Goal: Task Accomplishment & Management: Use online tool/utility

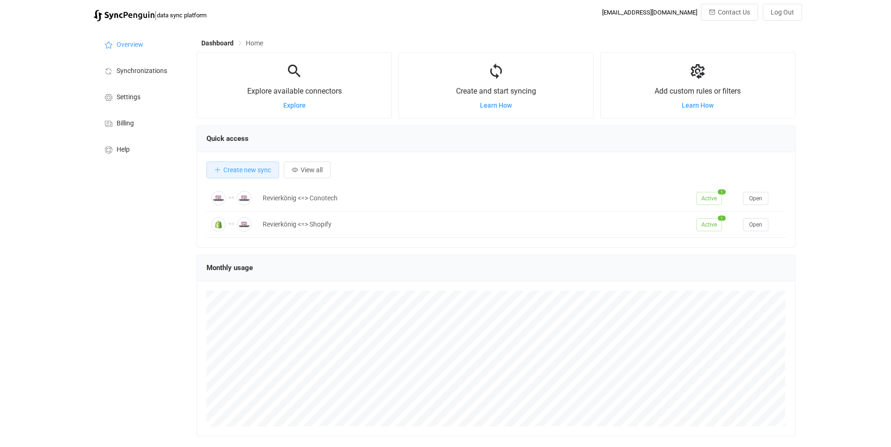
scroll to position [182, 599]
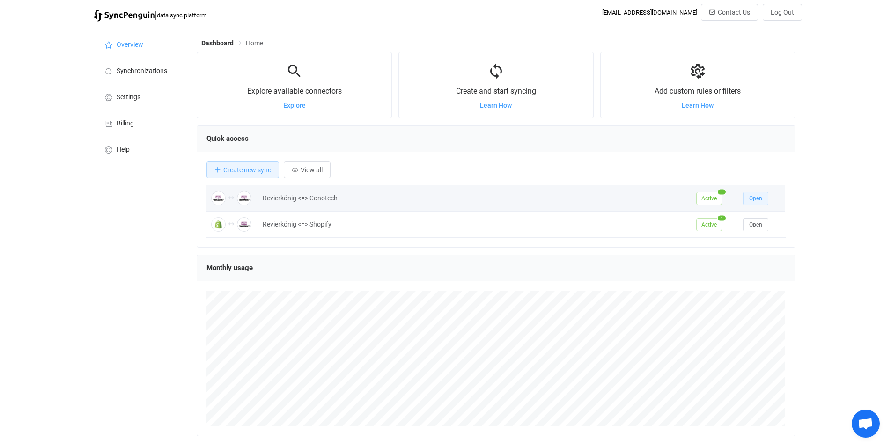
click at [757, 201] on span "Open" at bounding box center [756, 198] width 13 height 7
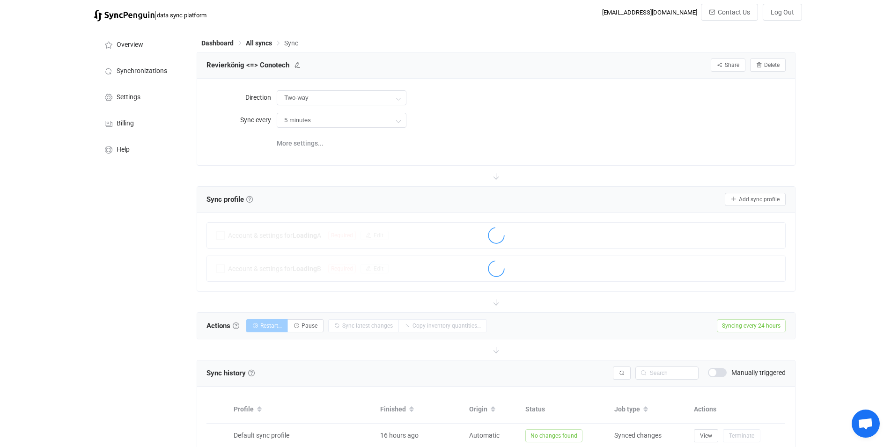
type input "24 hours"
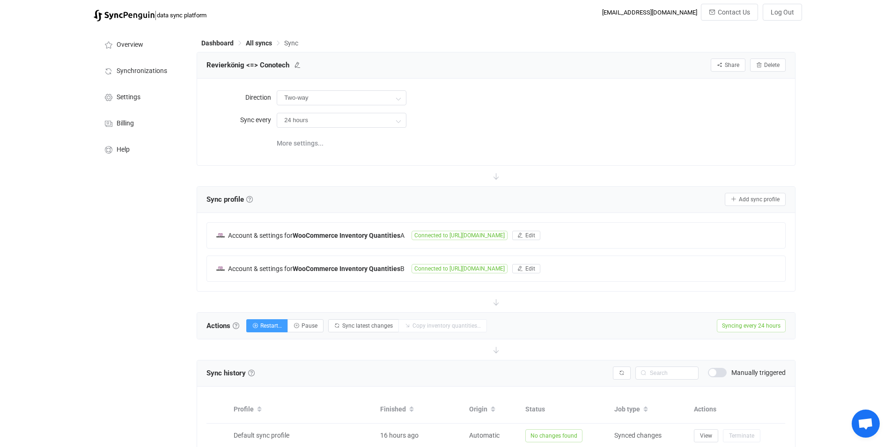
scroll to position [147, 0]
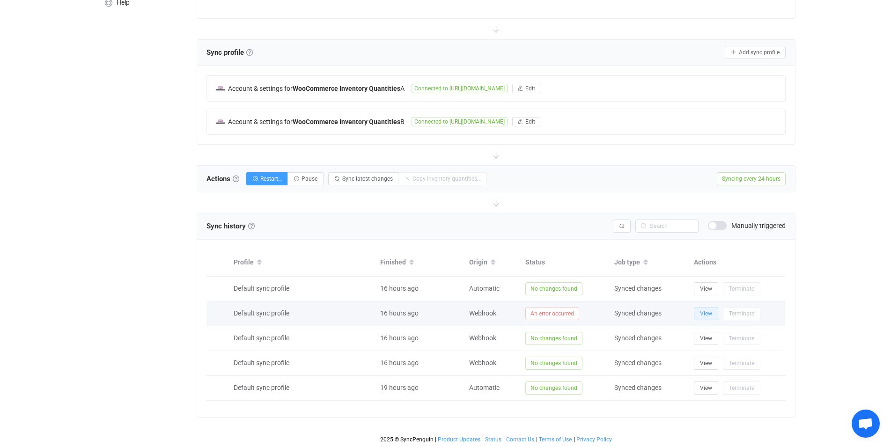
click at [707, 315] on span "View" at bounding box center [706, 314] width 12 height 7
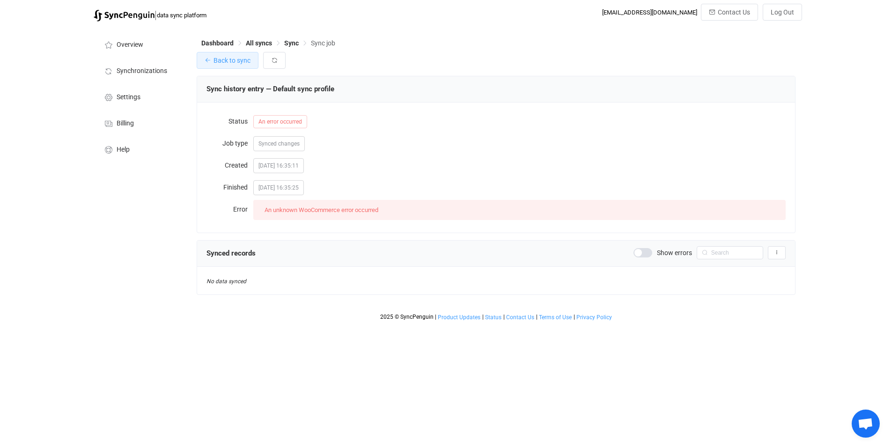
click at [243, 60] on span "Back to sync" at bounding box center [232, 60] width 37 height 7
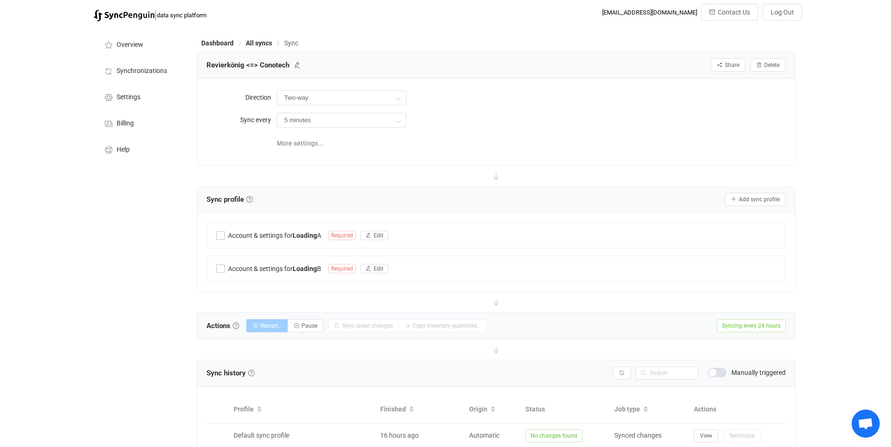
type input "24 hours"
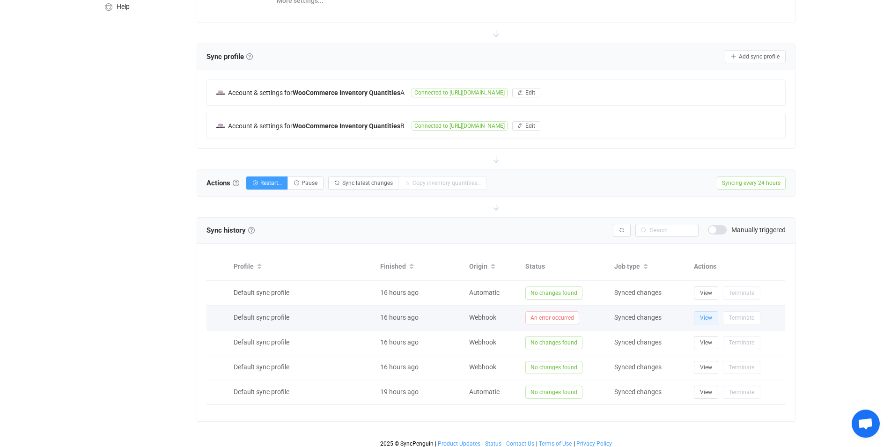
scroll to position [147, 0]
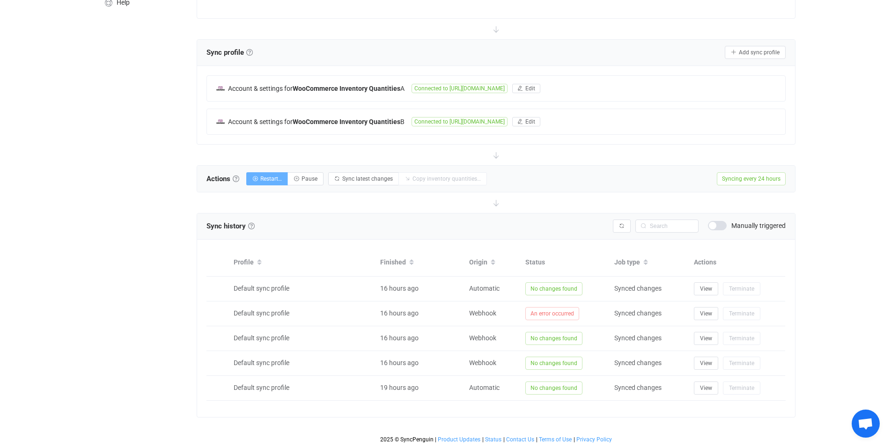
click at [258, 177] on icon "button" at bounding box center [255, 179] width 6 height 6
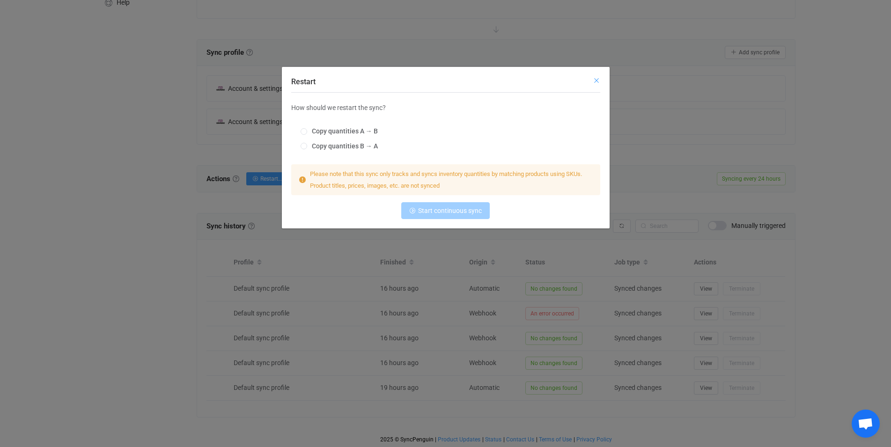
click at [597, 80] on icon "Close" at bounding box center [596, 80] width 7 height 7
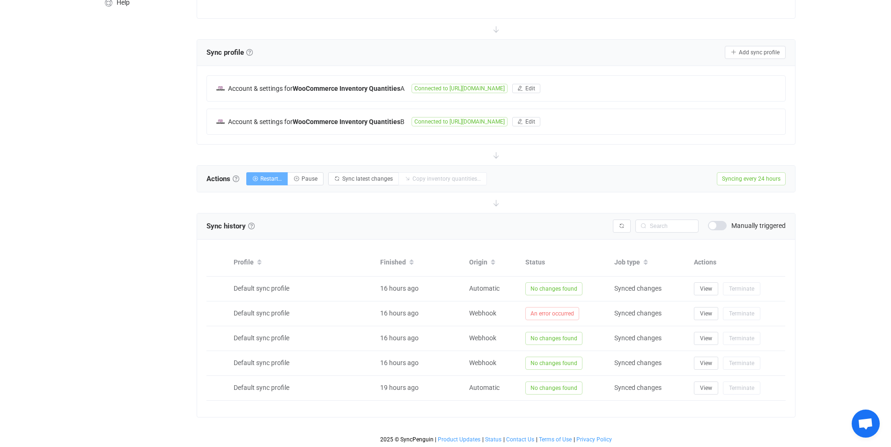
click at [259, 183] on button "Restart…" at bounding box center [267, 178] width 42 height 13
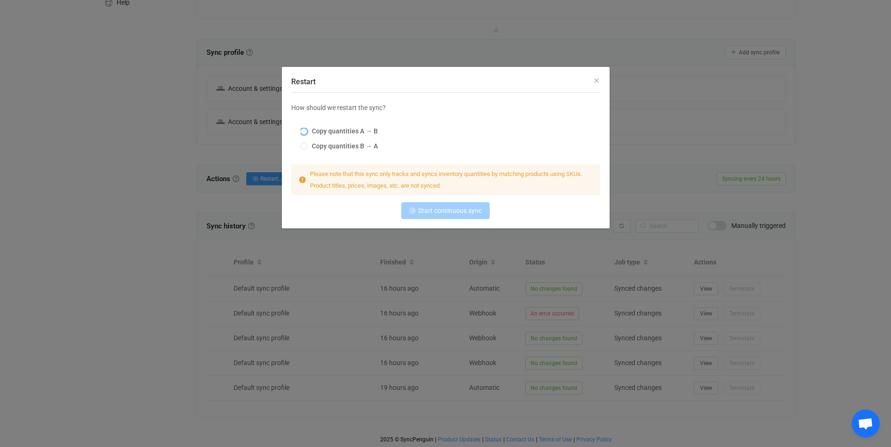
click at [348, 131] on span "Copy quantities A → B" at bounding box center [342, 130] width 71 height 7
click at [307, 131] on input "Copy quantities A → B" at bounding box center [304, 131] width 7 height 7
radio input "true"
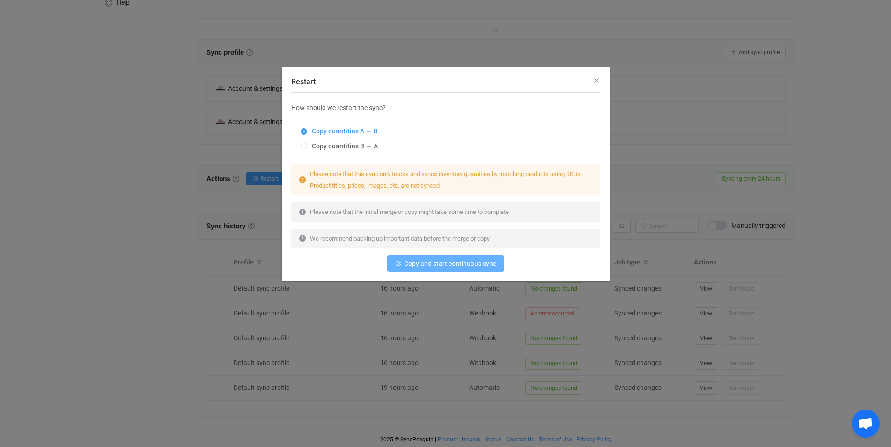
click at [424, 263] on span "Copy and start continuous sync" at bounding box center [450, 263] width 92 height 7
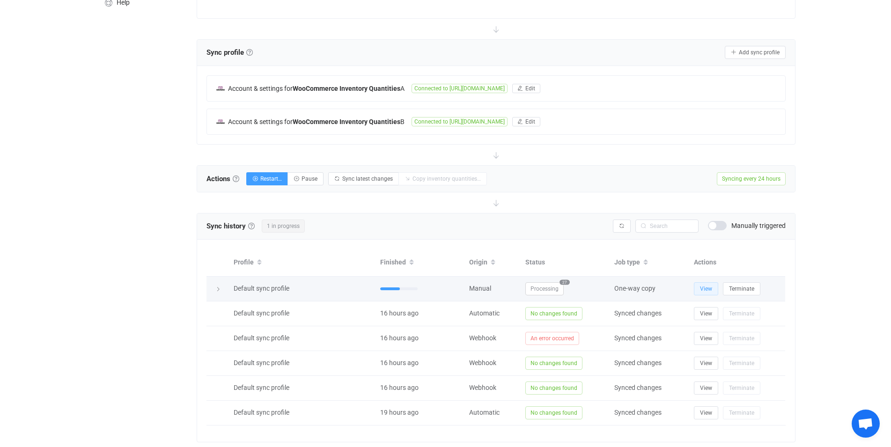
click at [706, 288] on span "View" at bounding box center [706, 289] width 12 height 7
click at [594, 289] on span "Copied for matching SKUs" at bounding box center [564, 288] width 77 height 13
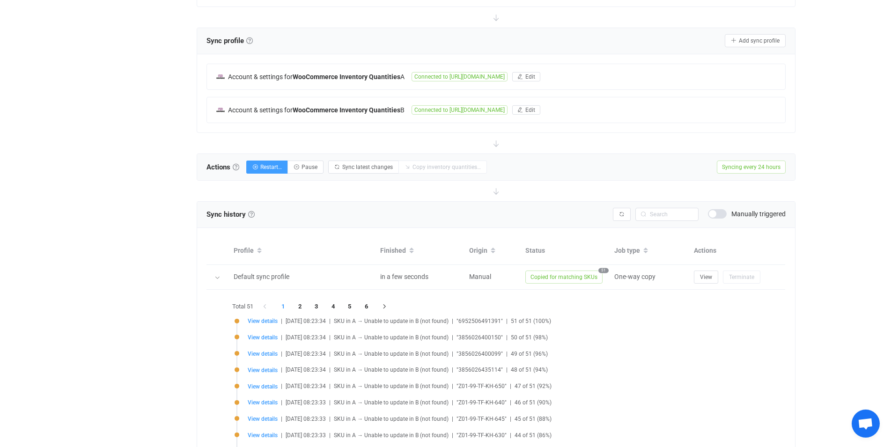
scroll to position [87, 0]
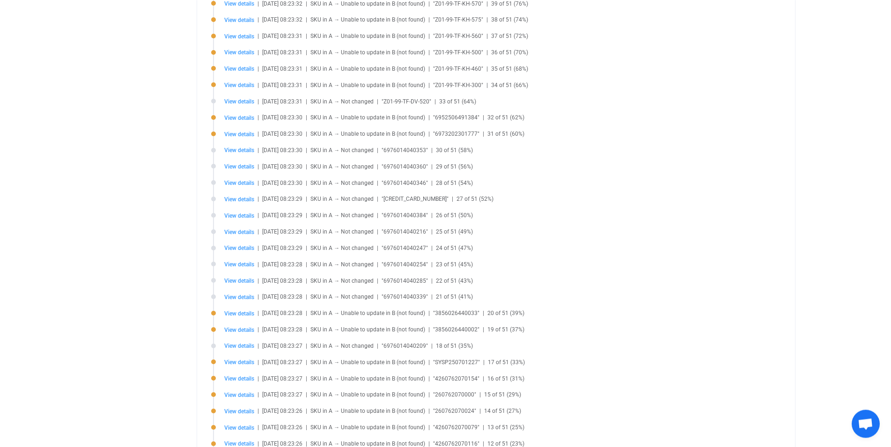
scroll to position [326, 0]
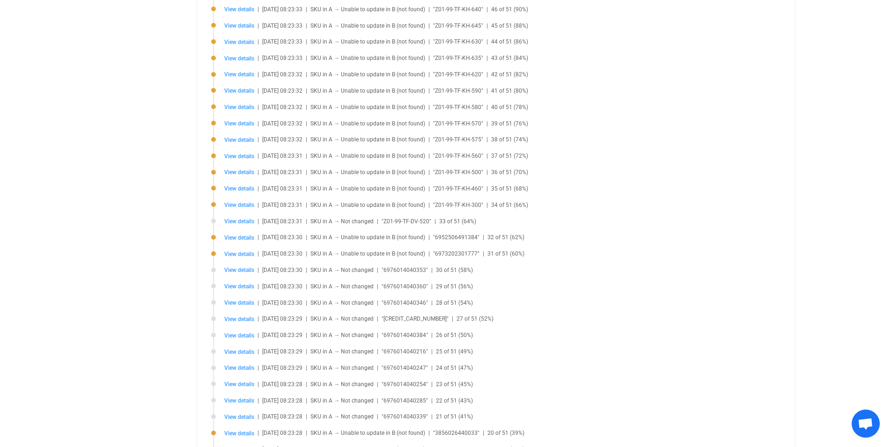
click at [415, 270] on span ""6976014040353"" at bounding box center [405, 270] width 46 height 7
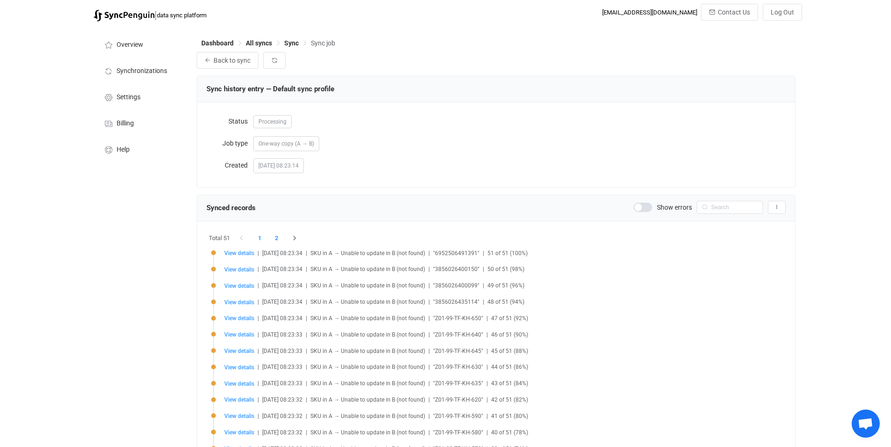
click at [277, 239] on li "2" at bounding box center [276, 238] width 17 height 13
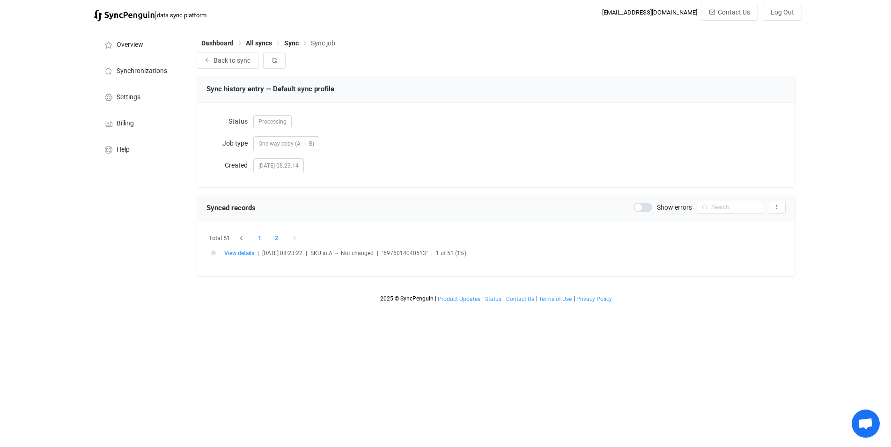
click at [257, 238] on li "1" at bounding box center [260, 238] width 17 height 13
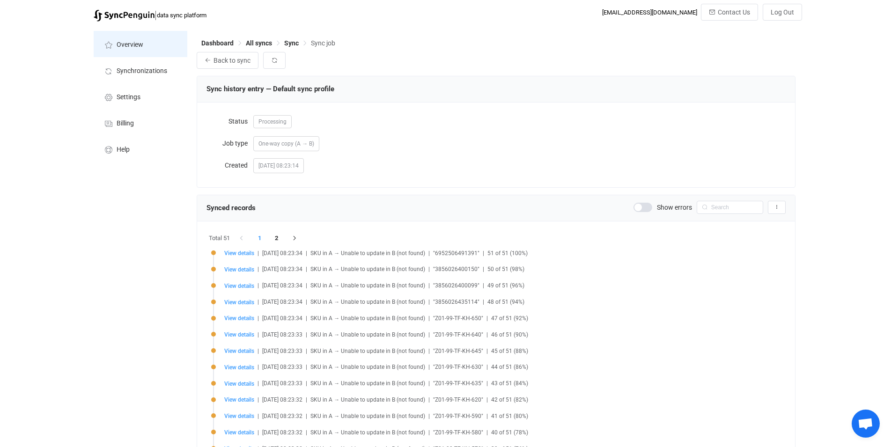
click at [136, 50] on li "Overview" at bounding box center [141, 44] width 94 height 26
click at [124, 41] on span "Overview" at bounding box center [130, 44] width 27 height 7
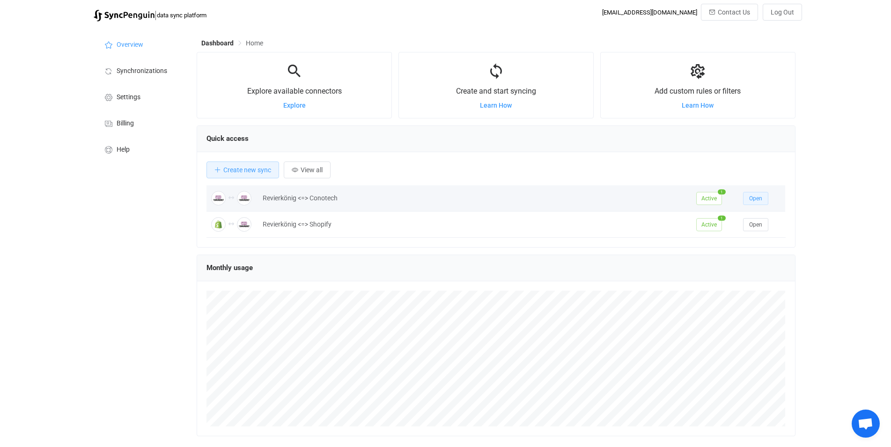
click at [759, 196] on span "Open" at bounding box center [756, 198] width 13 height 7
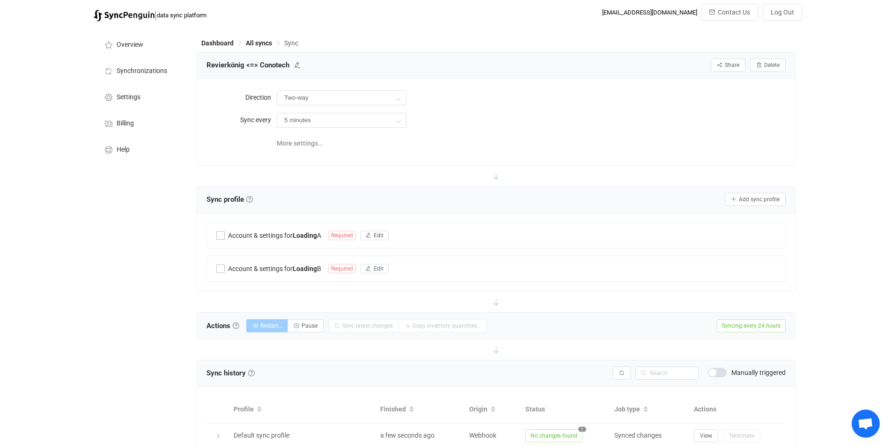
type input "24 hours"
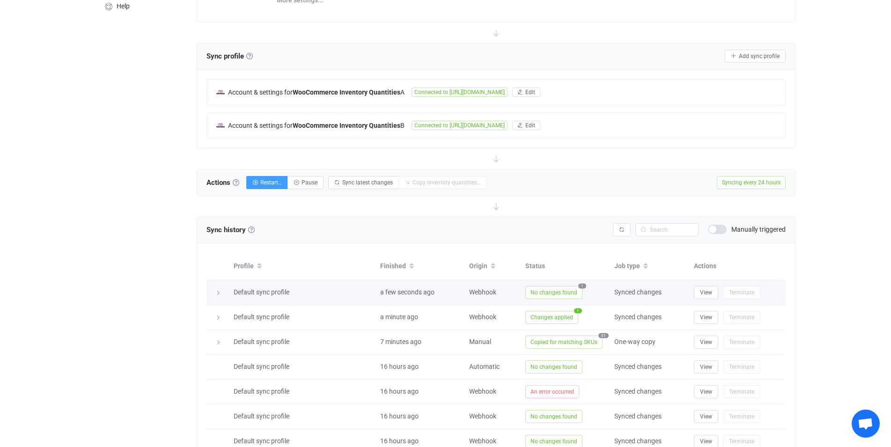
click at [574, 290] on span "No changes found" at bounding box center [554, 292] width 57 height 13
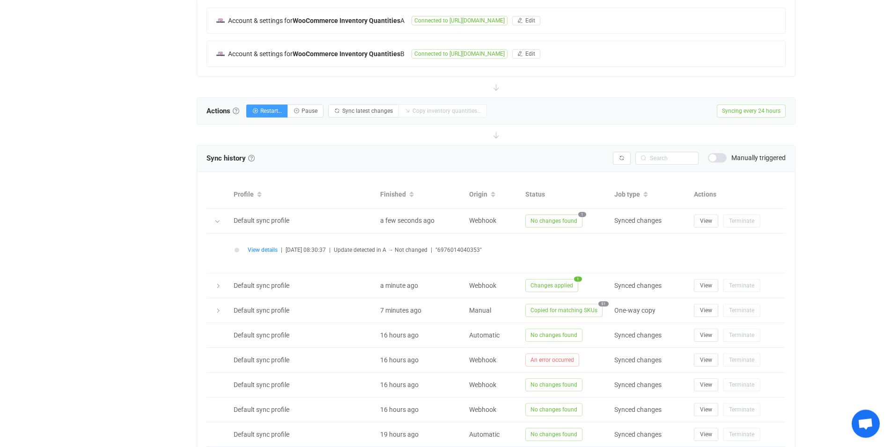
scroll to position [239, 0]
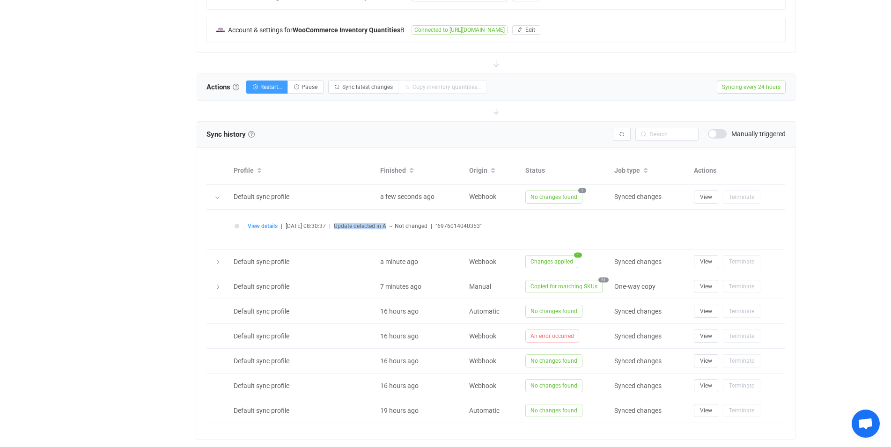
drag, startPoint x: 347, startPoint y: 226, endPoint x: 398, endPoint y: 225, distance: 51.5
click at [398, 225] on span "Update detected in A → Not changed" at bounding box center [381, 226] width 94 height 7
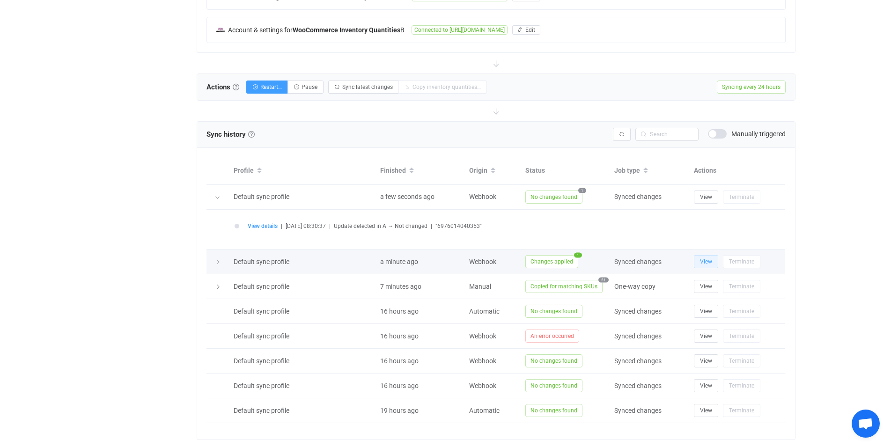
click at [707, 261] on span "View" at bounding box center [706, 262] width 12 height 7
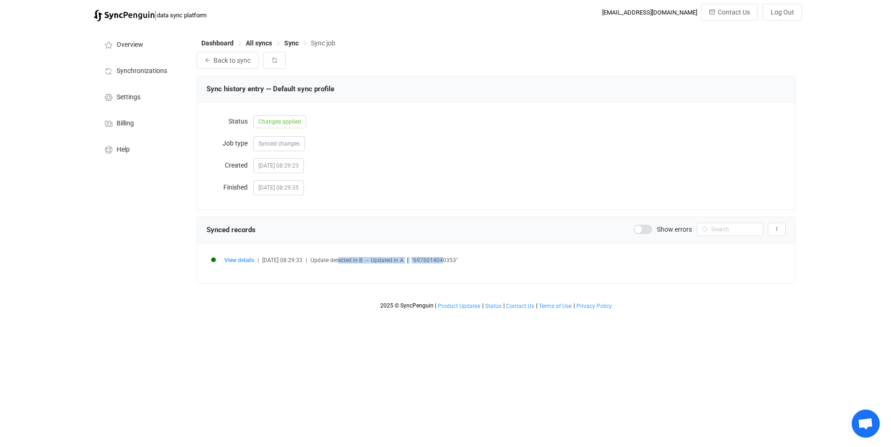
drag, startPoint x: 350, startPoint y: 262, endPoint x: 453, endPoint y: 261, distance: 103.1
click at [453, 261] on div "View details | [DATE] 08:29:33 | Update detected in B → Updated in A | "6976014…" at bounding box center [504, 260] width 561 height 7
click at [234, 67] on button "Back to sync" at bounding box center [228, 60] width 62 height 17
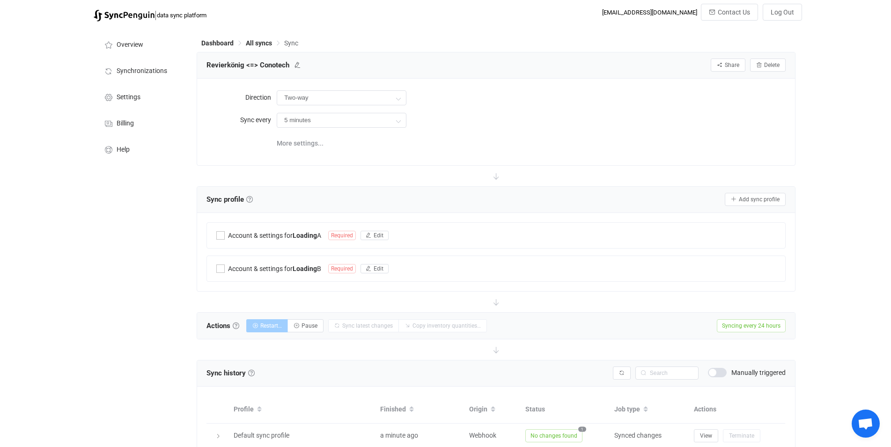
type input "24 hours"
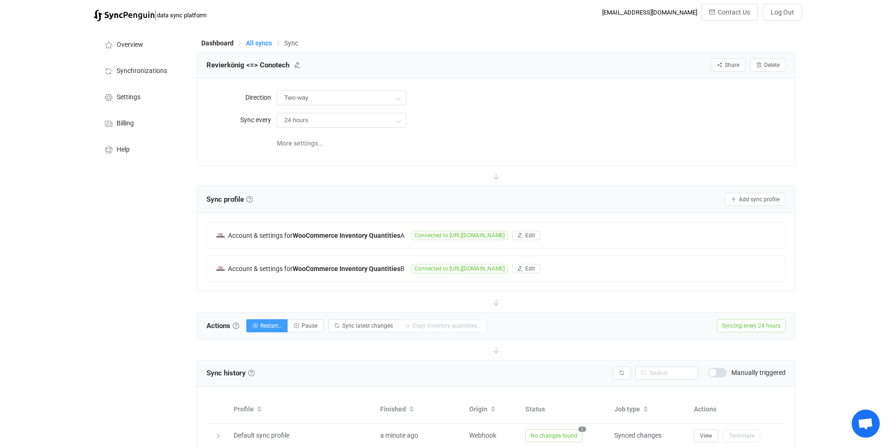
click at [262, 43] on span "All syncs" at bounding box center [259, 42] width 26 height 7
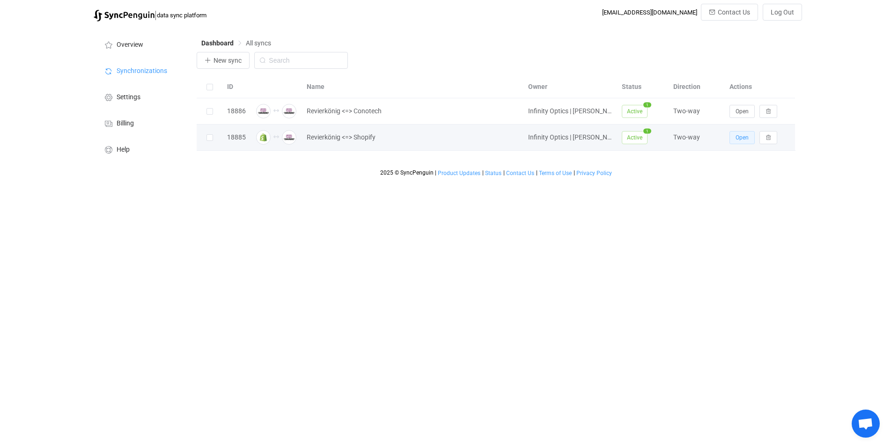
click at [745, 139] on span "Open" at bounding box center [742, 137] width 13 height 7
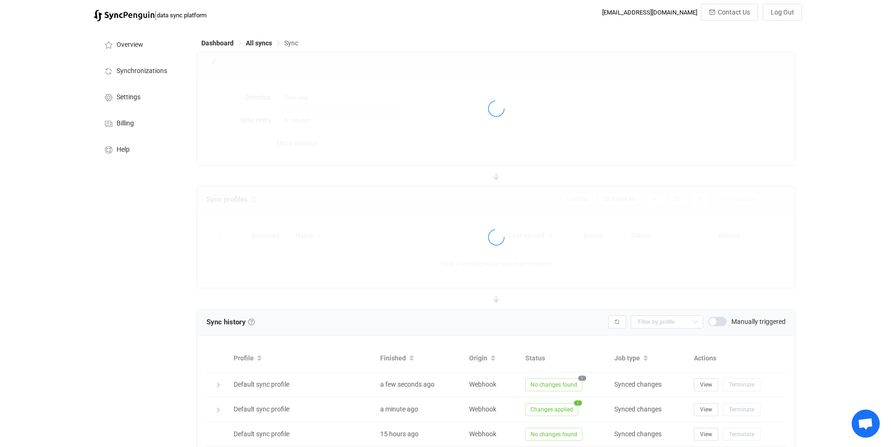
type input "24 hours"
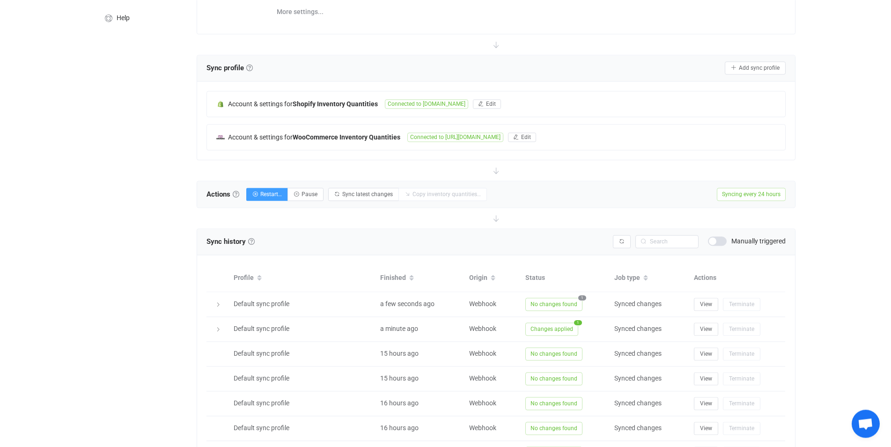
scroll to position [143, 0]
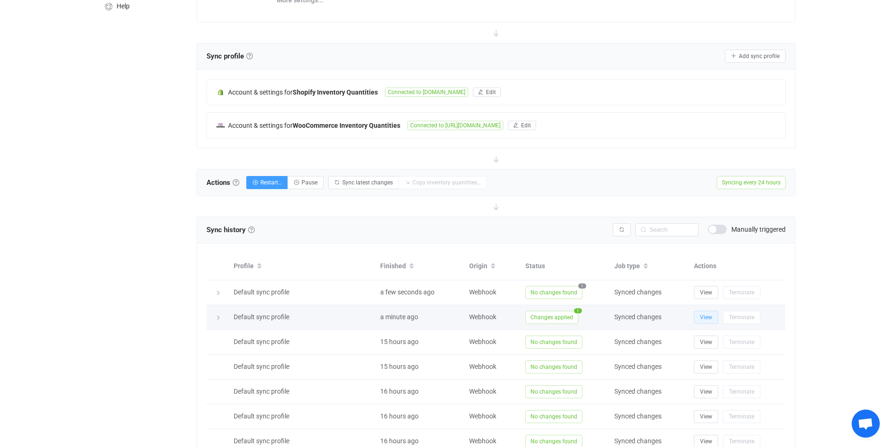
click at [710, 317] on span "View" at bounding box center [706, 317] width 12 height 7
